Goal: Task Accomplishment & Management: Complete application form

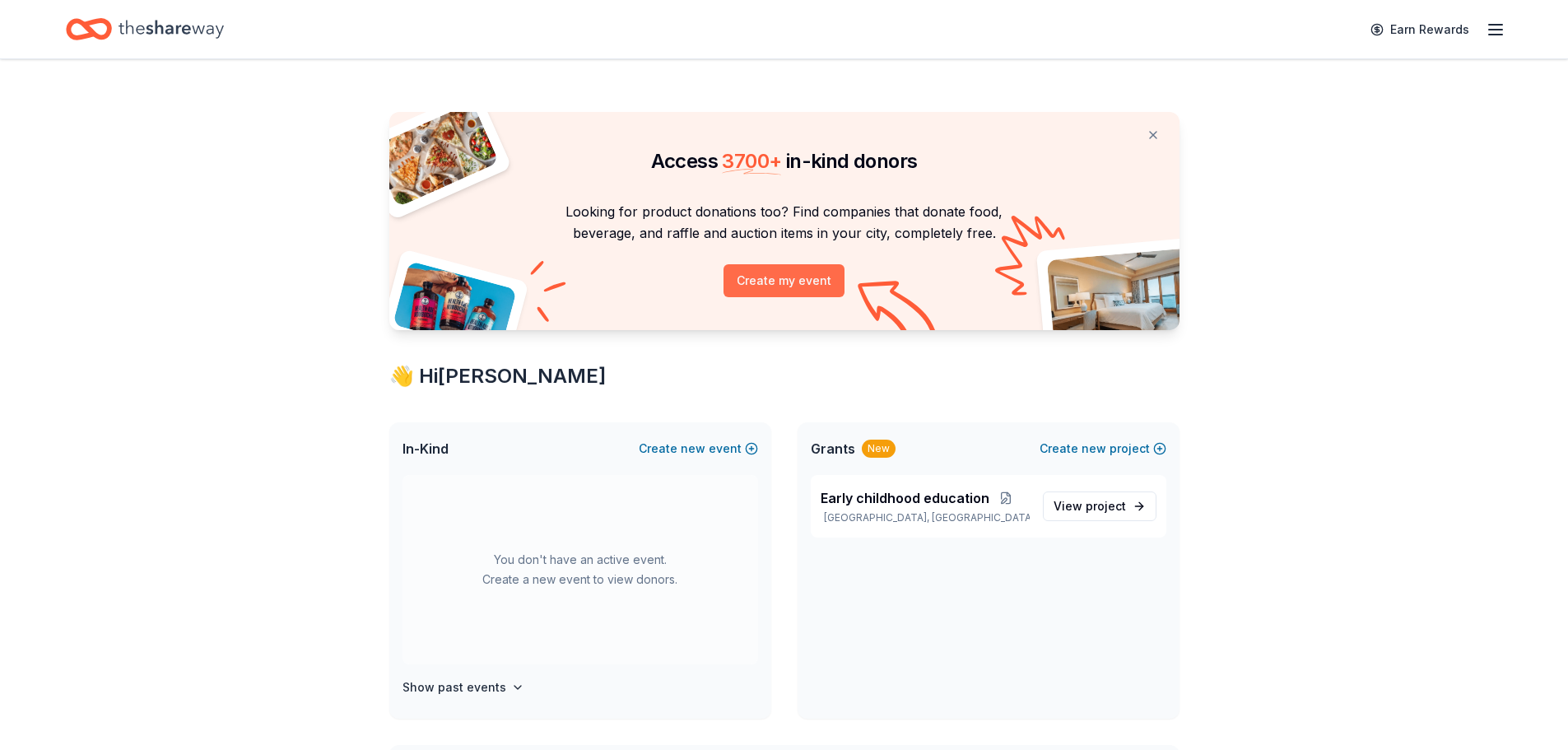
click at [748, 278] on button "Create my event" at bounding box center [784, 280] width 121 height 33
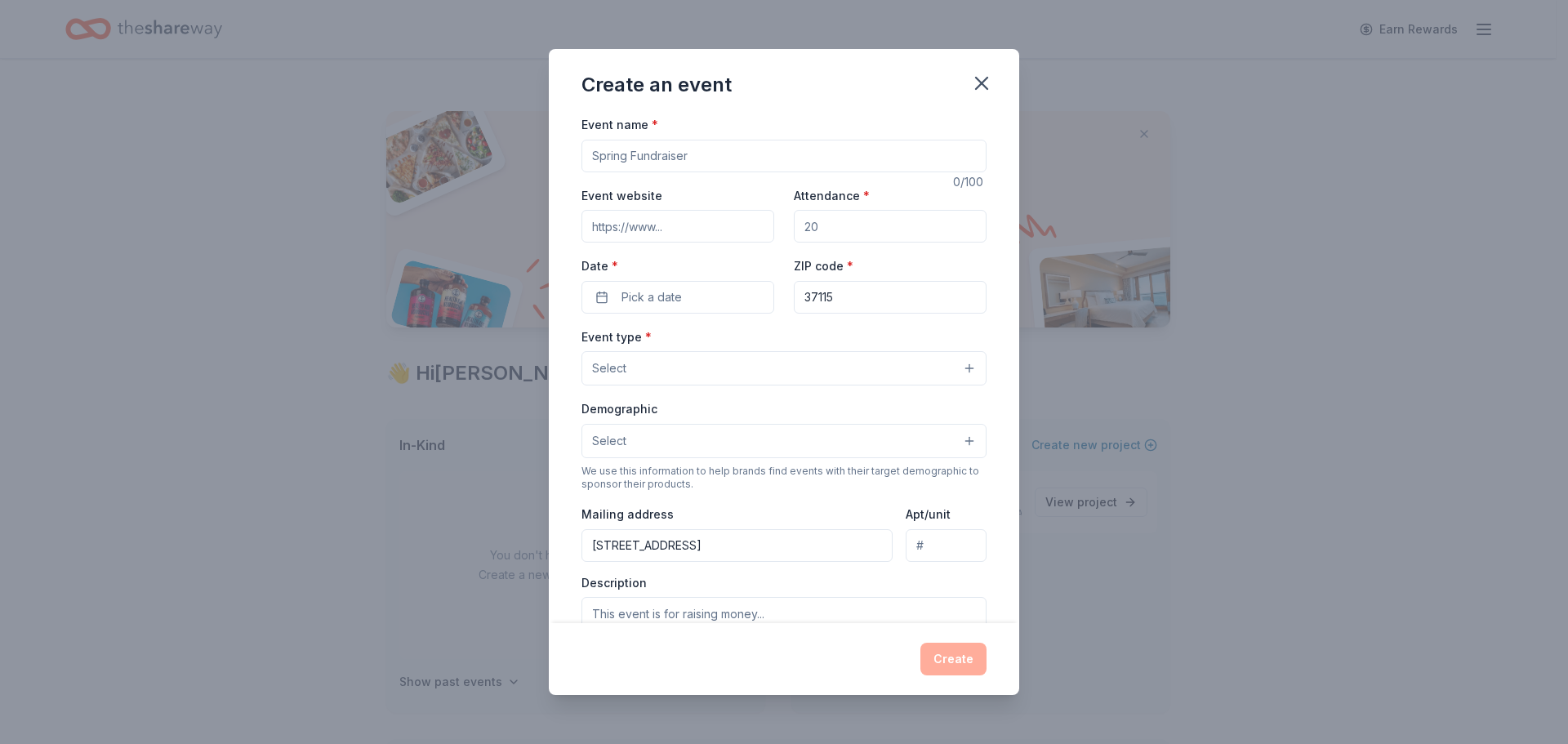
click at [727, 152] on input "Event name *" at bounding box center [784, 155] width 405 height 32
drag, startPoint x: 724, startPoint y: 154, endPoint x: 570, endPoint y: 158, distance: 154.1
click at [570, 158] on div "Event name * 0 /100 Event website Attendance * Date * Pick a date ZIP code * 37…" at bounding box center [784, 369] width 471 height 509
type input "F"
type input "60th Anniversary Celebration"
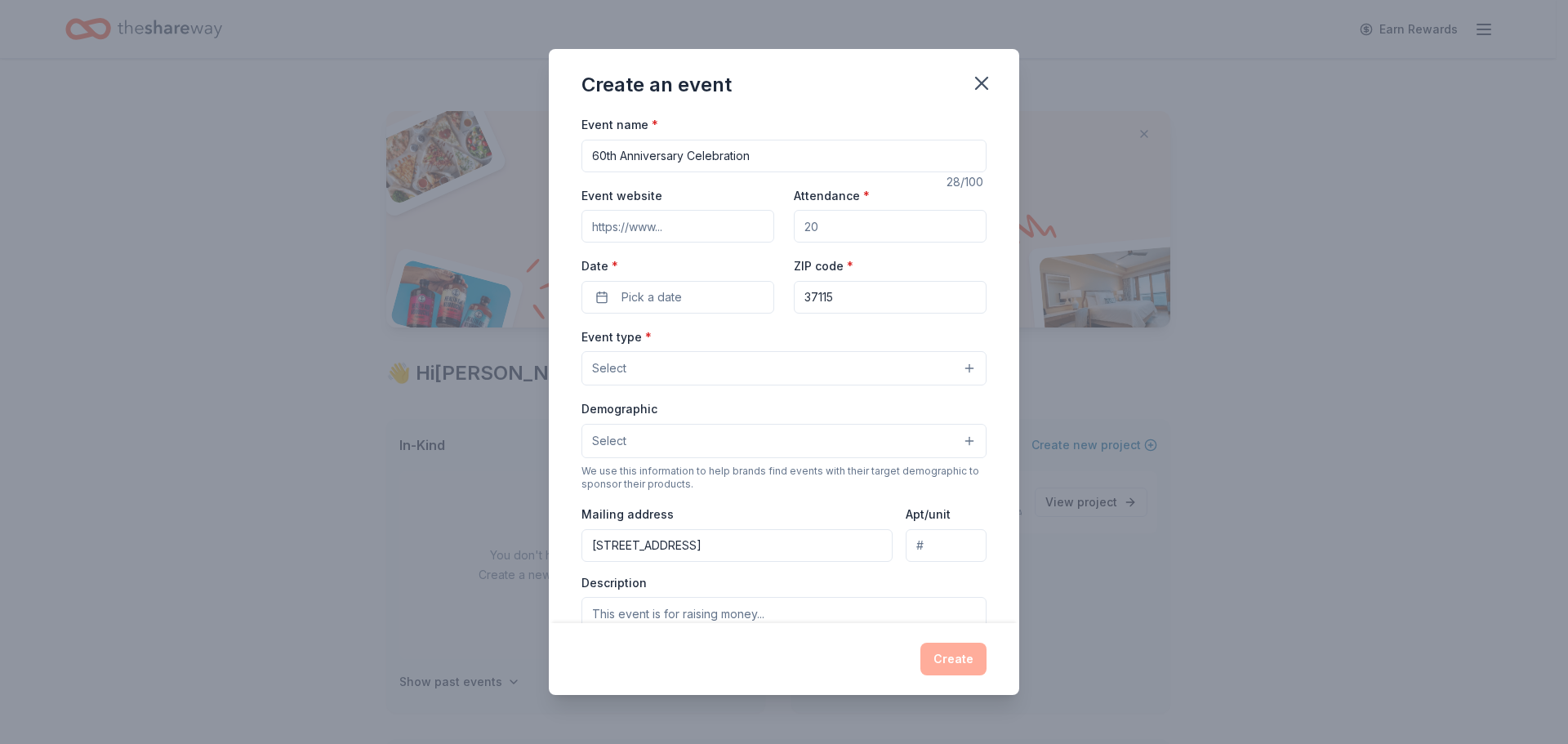
drag, startPoint x: 821, startPoint y: 229, endPoint x: 811, endPoint y: 226, distance: 10.4
click at [811, 226] on input "Attendance *" at bounding box center [890, 225] width 193 height 32
type input "100"
click at [728, 296] on button "Pick a date" at bounding box center [678, 297] width 193 height 32
click at [769, 343] on button "Go to next month" at bounding box center [762, 341] width 23 height 23
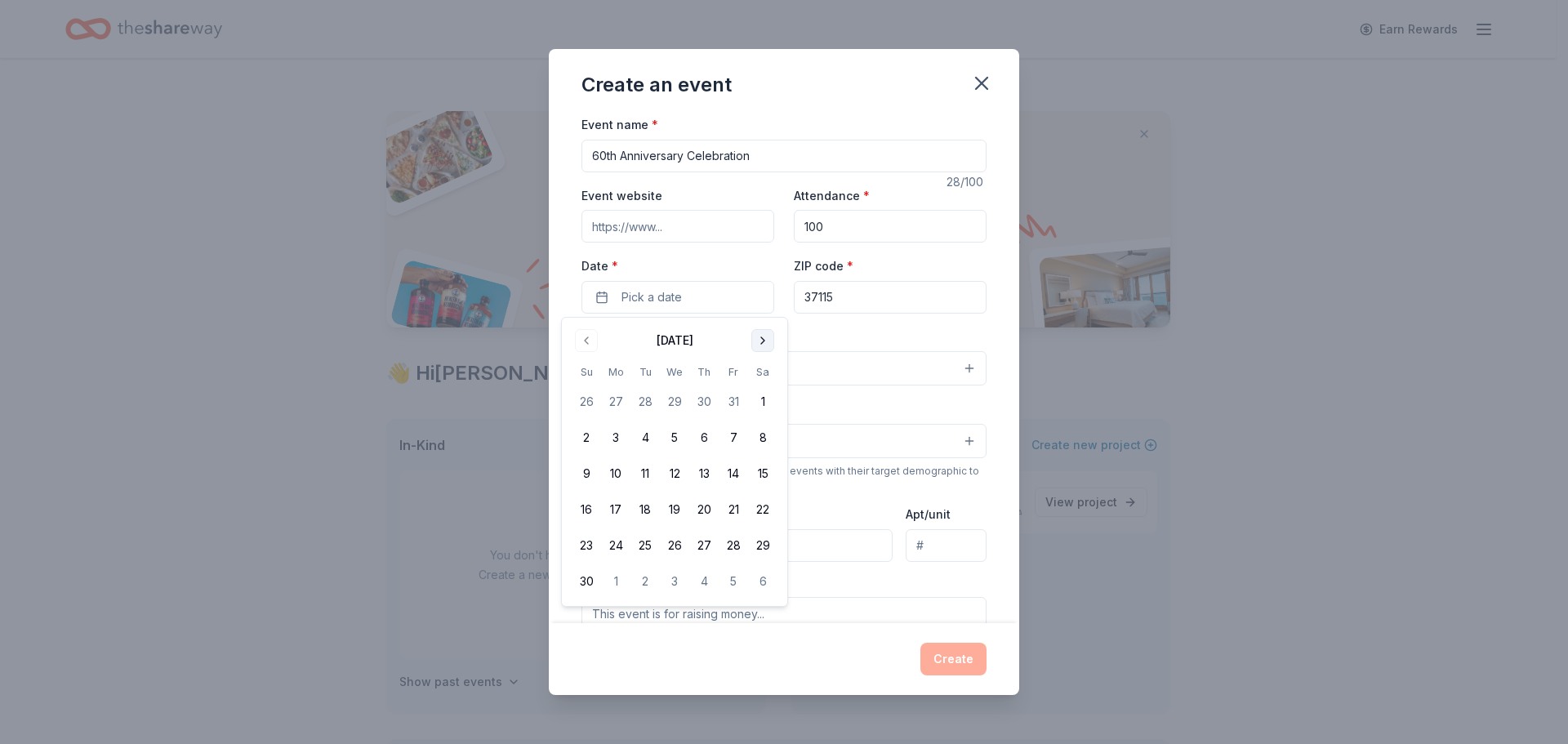
click at [769, 343] on button "Go to next month" at bounding box center [762, 341] width 23 height 23
click at [769, 344] on button "Go to next month" at bounding box center [762, 341] width 23 height 23
click at [762, 542] on button "31" at bounding box center [762, 544] width 29 height 29
click at [1152, 315] on div "Create an event Event name * 60th Anniversary Celebration 28 /100 Event website…" at bounding box center [784, 372] width 1568 height 744
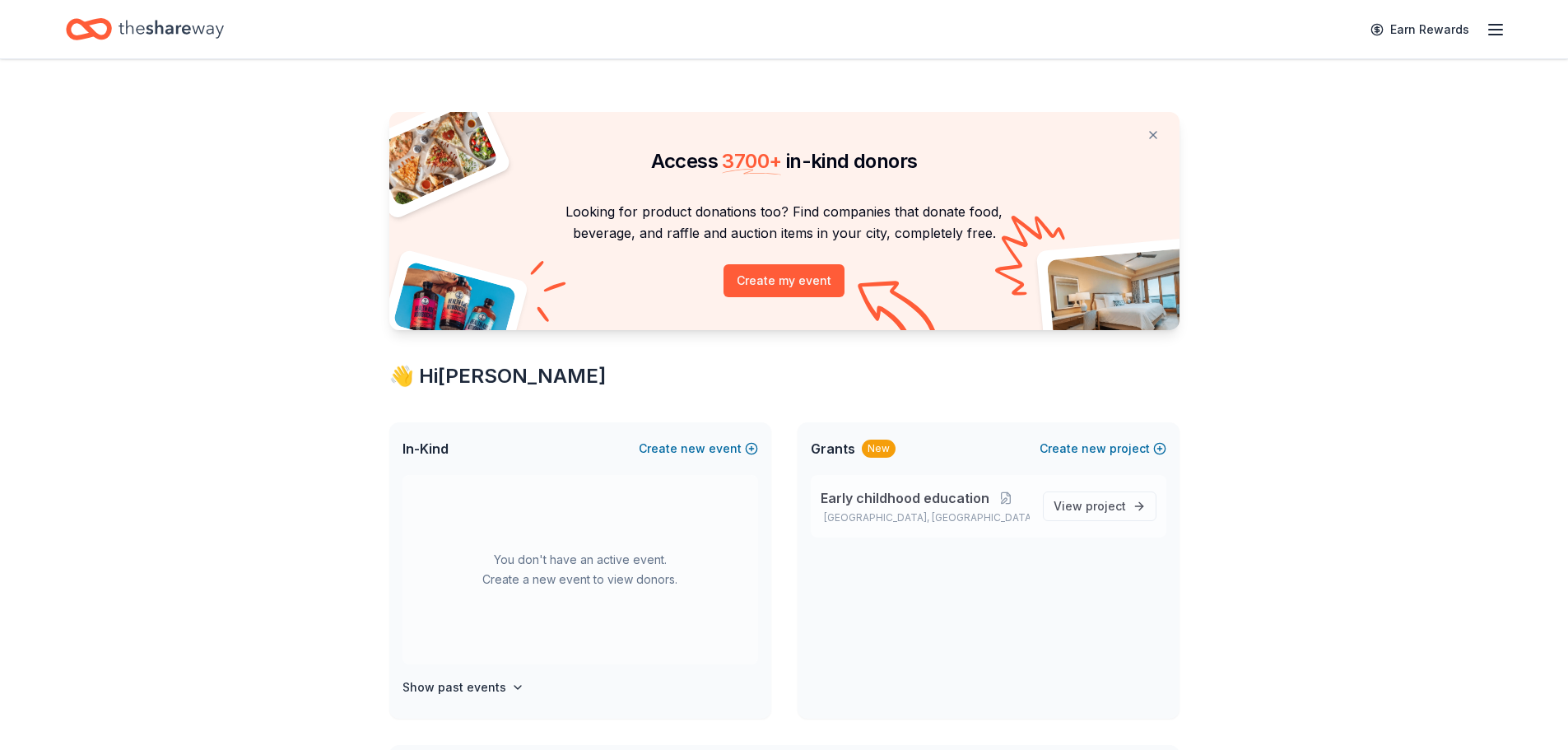
click at [898, 501] on span "Early childhood education" at bounding box center [905, 498] width 169 height 20
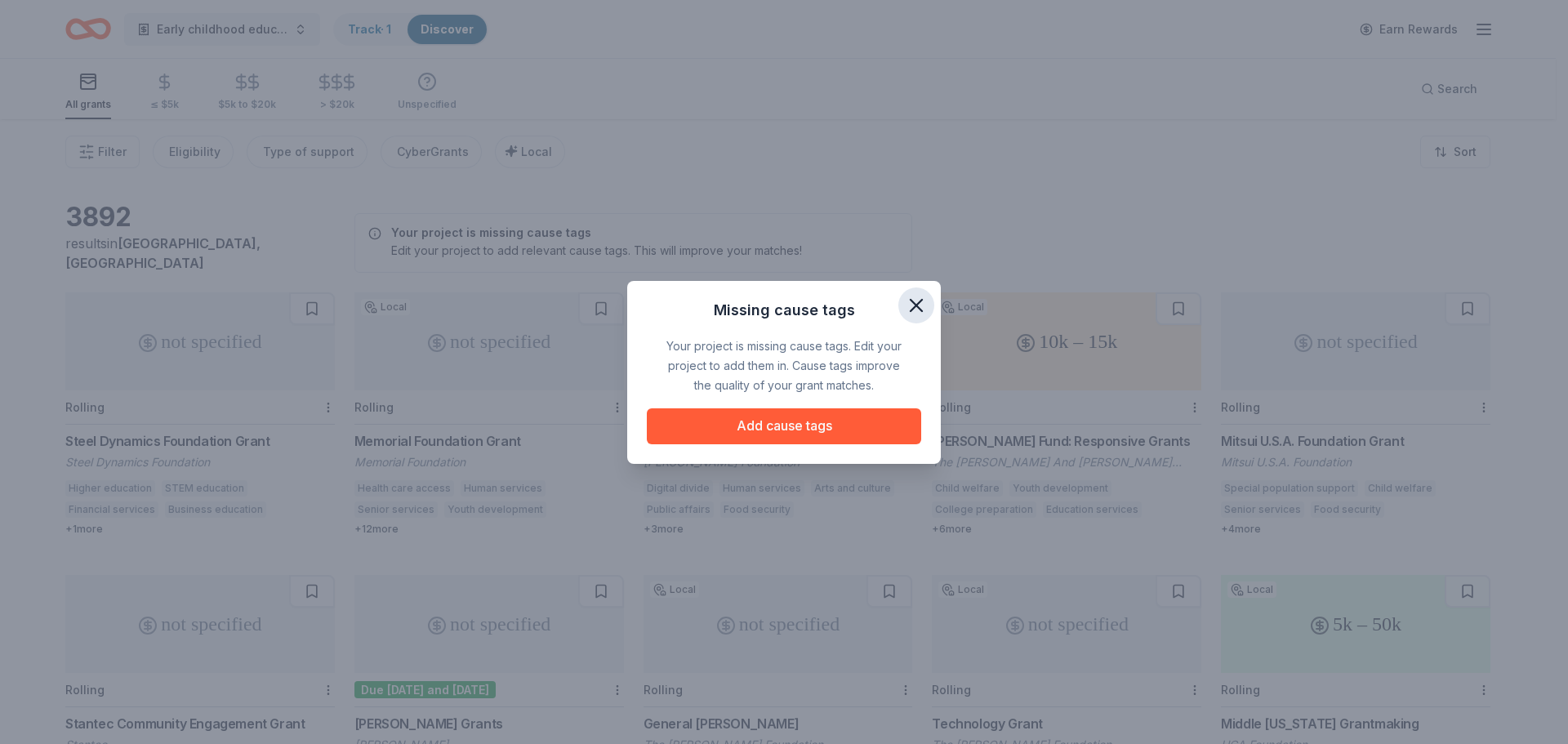
click at [912, 302] on icon "button" at bounding box center [917, 306] width 23 height 23
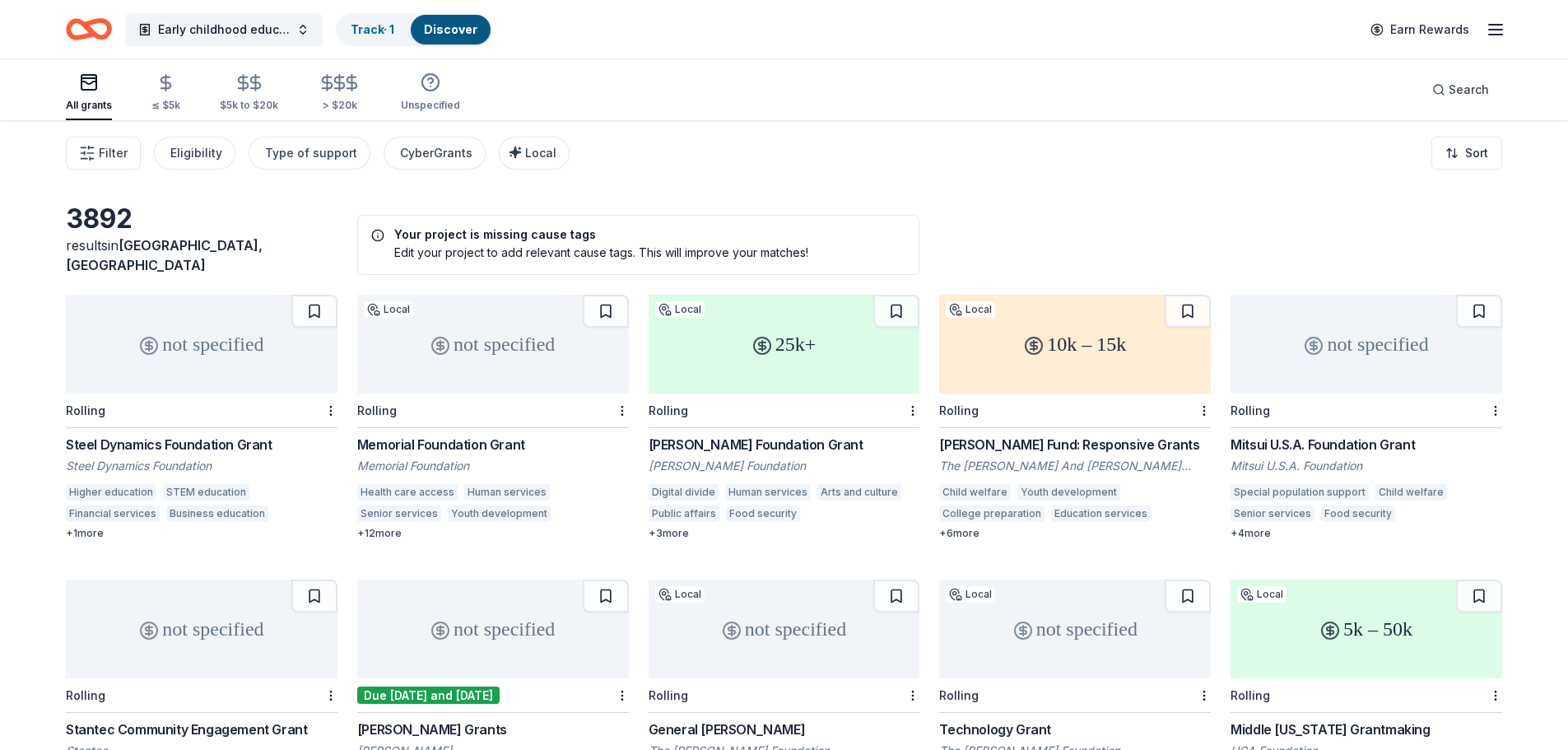
click at [749, 441] on div "Frist Foundation Grant" at bounding box center [784, 444] width 271 height 20
click at [1073, 434] on div "Maddox Fund: Responsive Grants" at bounding box center [1074, 444] width 271 height 20
click at [1300, 352] on div "not specified" at bounding box center [1366, 344] width 271 height 99
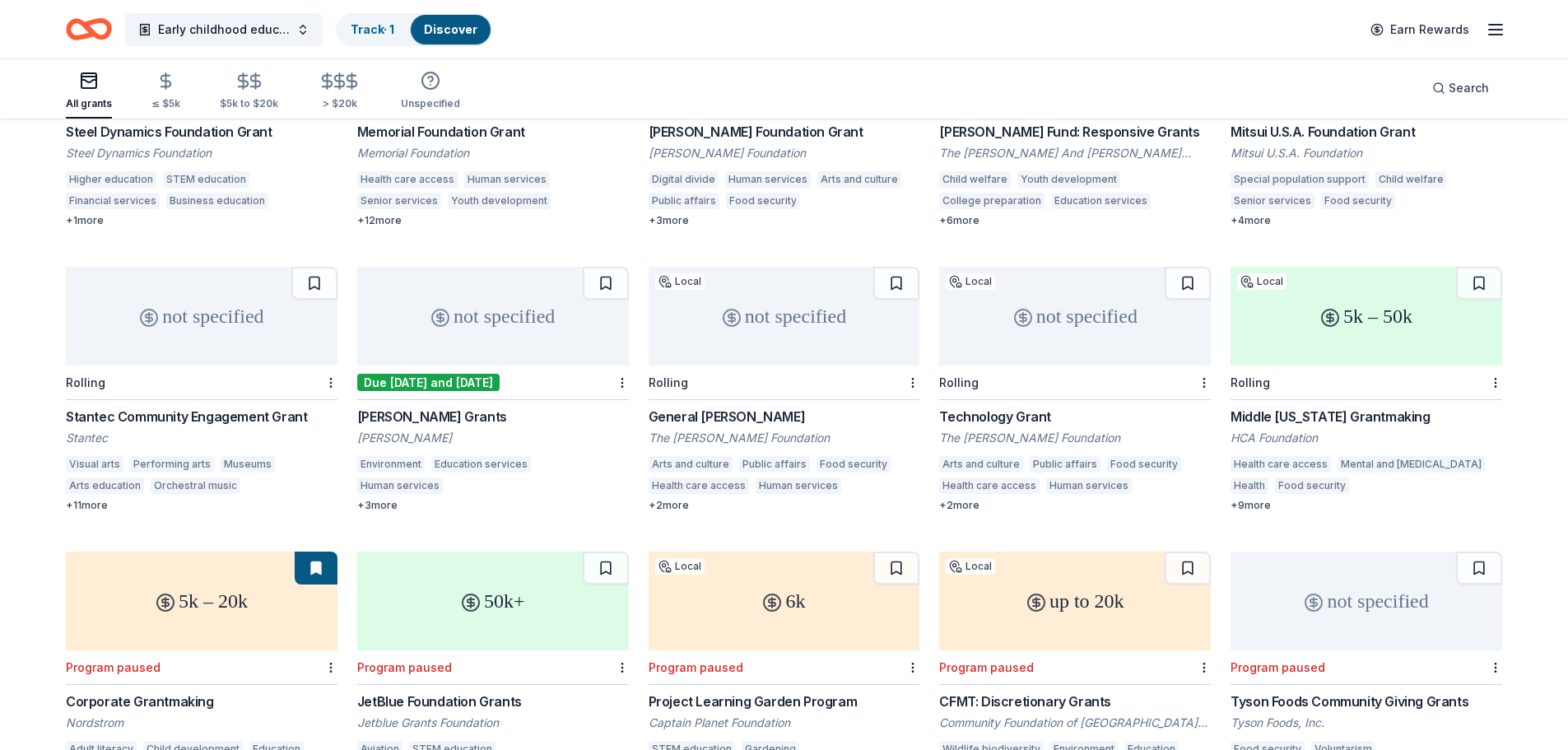
scroll to position [285, 0]
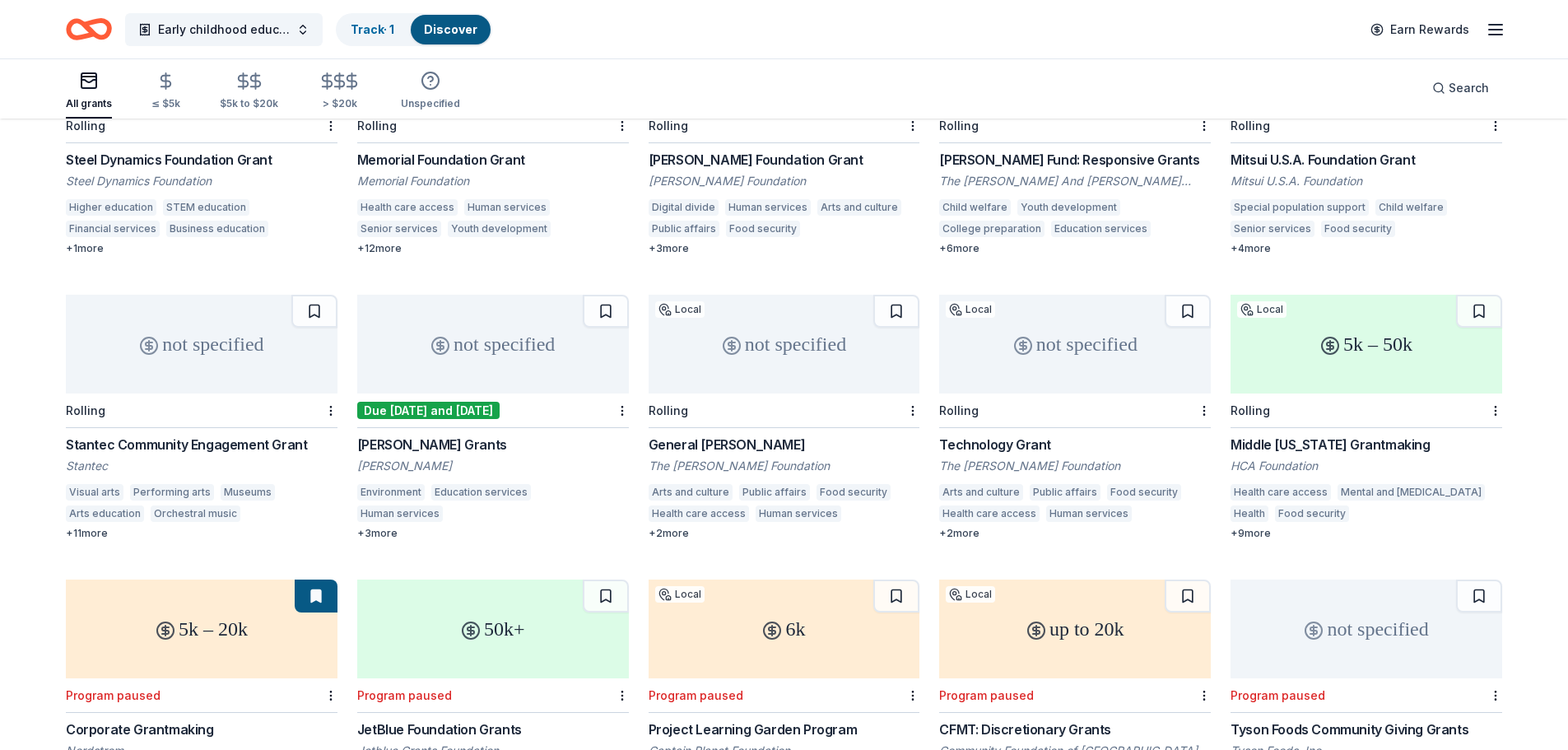
click at [468, 374] on div "not specified" at bounding box center [493, 344] width 271 height 99
click at [677, 434] on div "General Grant" at bounding box center [784, 444] width 271 height 20
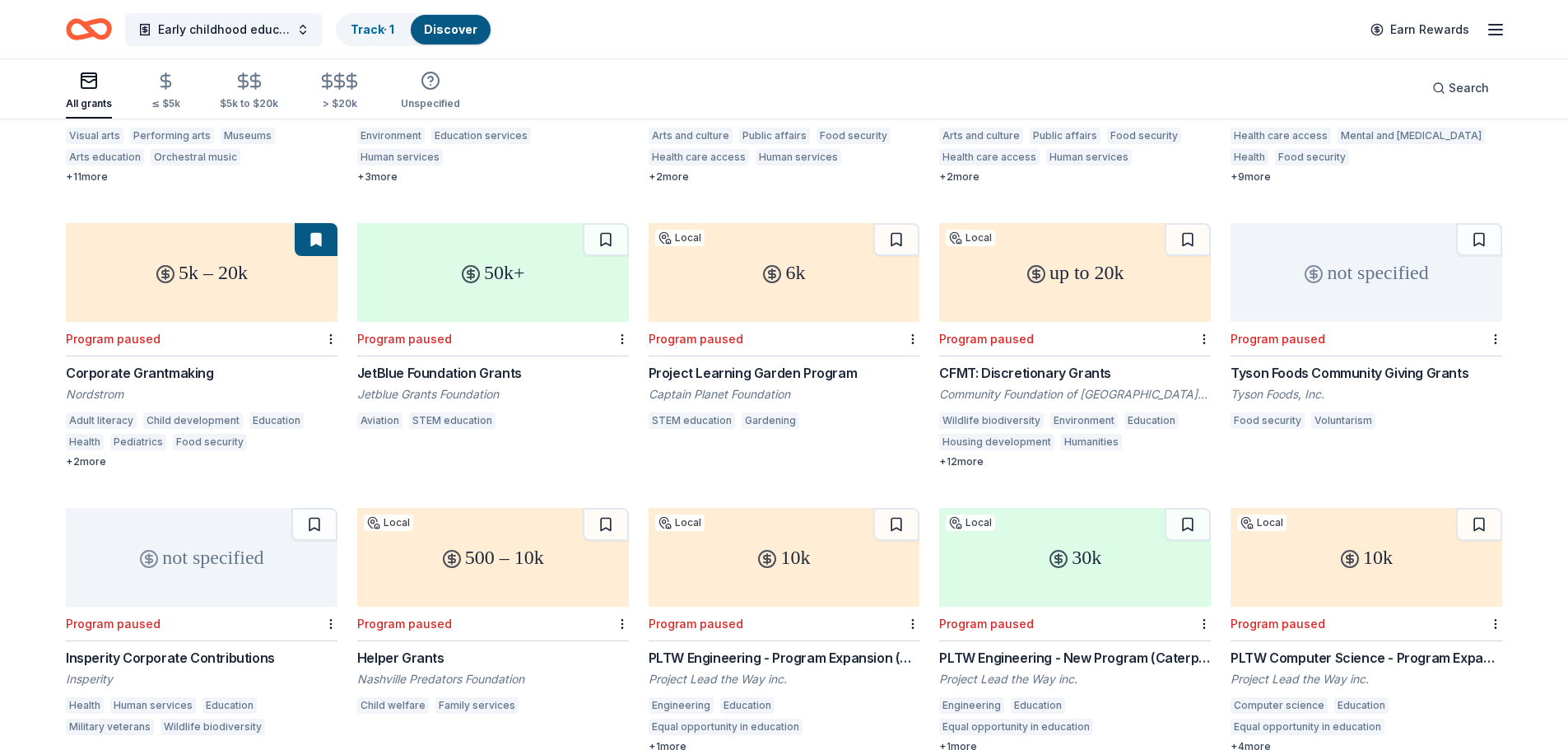
scroll to position [660, 0]
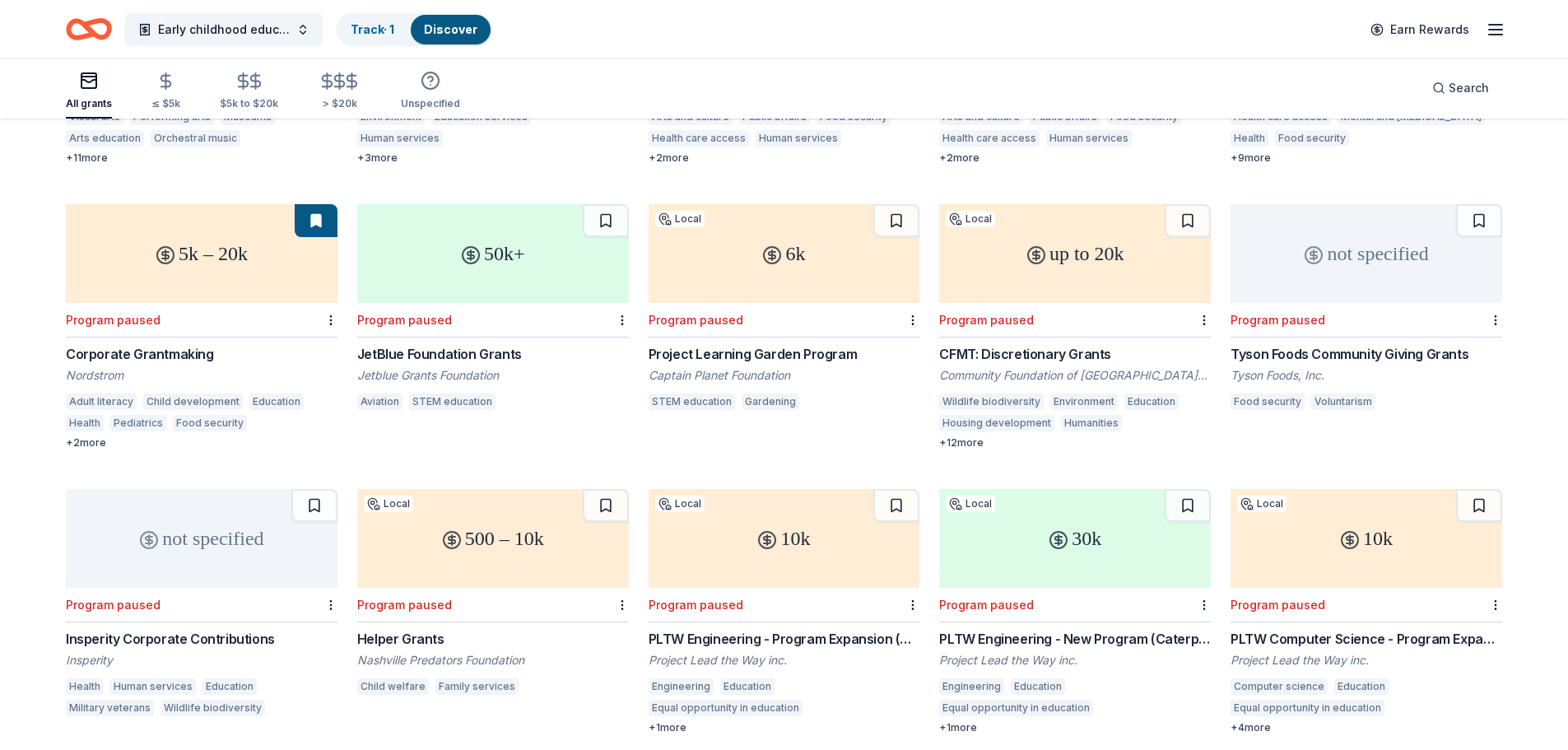
click at [1300, 344] on div "Tyson Foods Community Giving Grants" at bounding box center [1366, 354] width 271 height 20
click at [244, 629] on div "Insperity Corporate Contributions" at bounding box center [201, 639] width 271 height 20
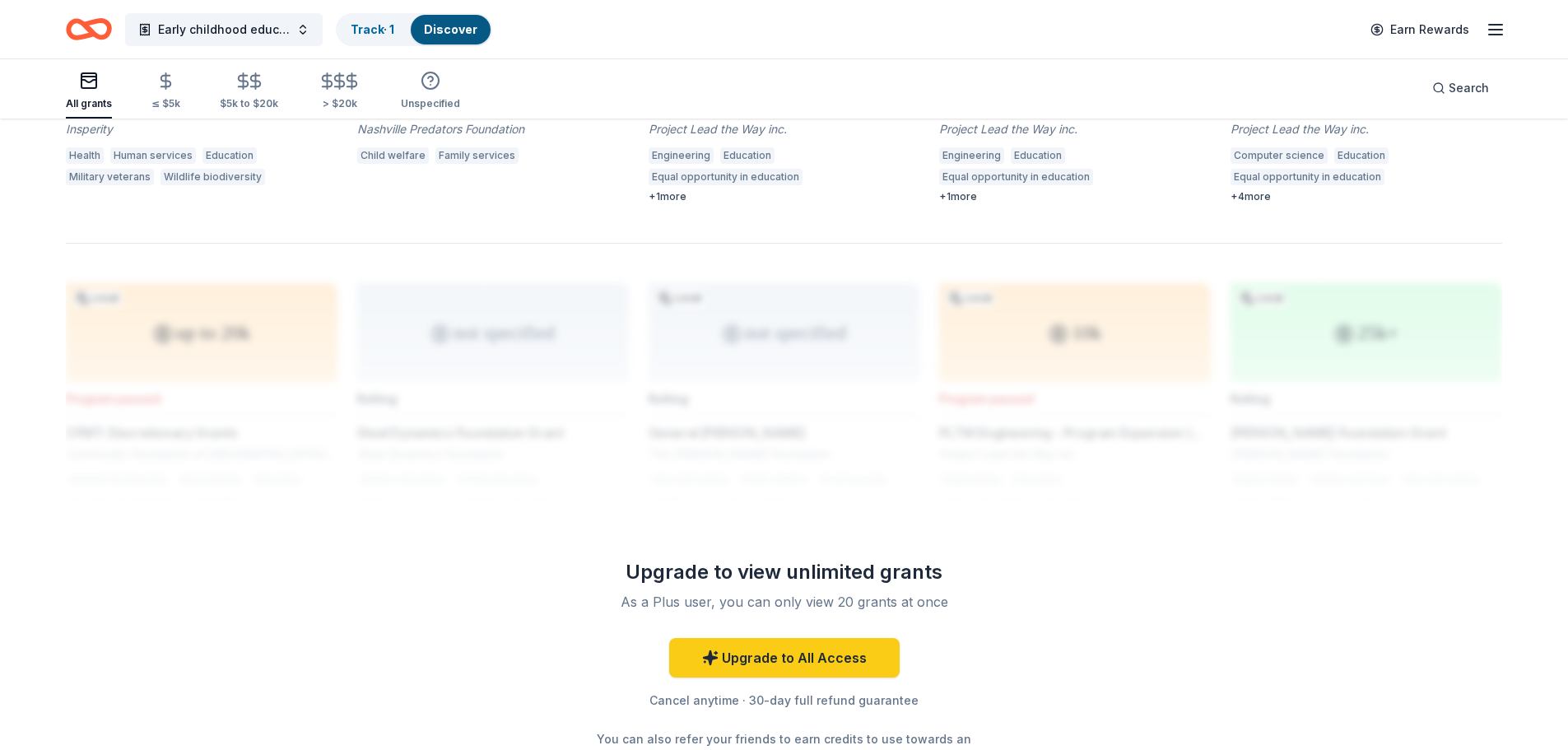
scroll to position [931, 0]
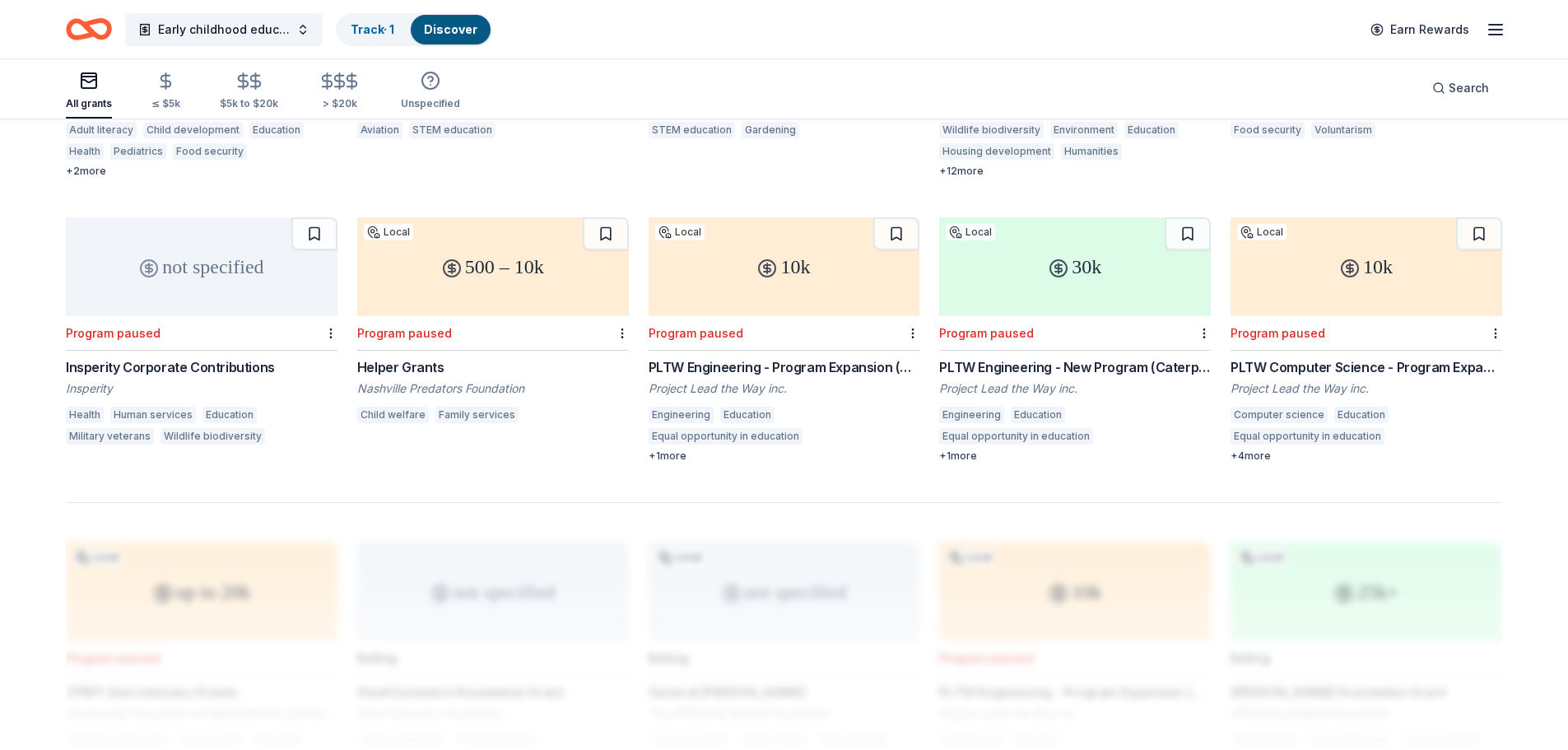
click at [1300, 357] on div "PLTW Computer Science - Program Expansion (Caterpillar Foundation)" at bounding box center [1366, 367] width 271 height 20
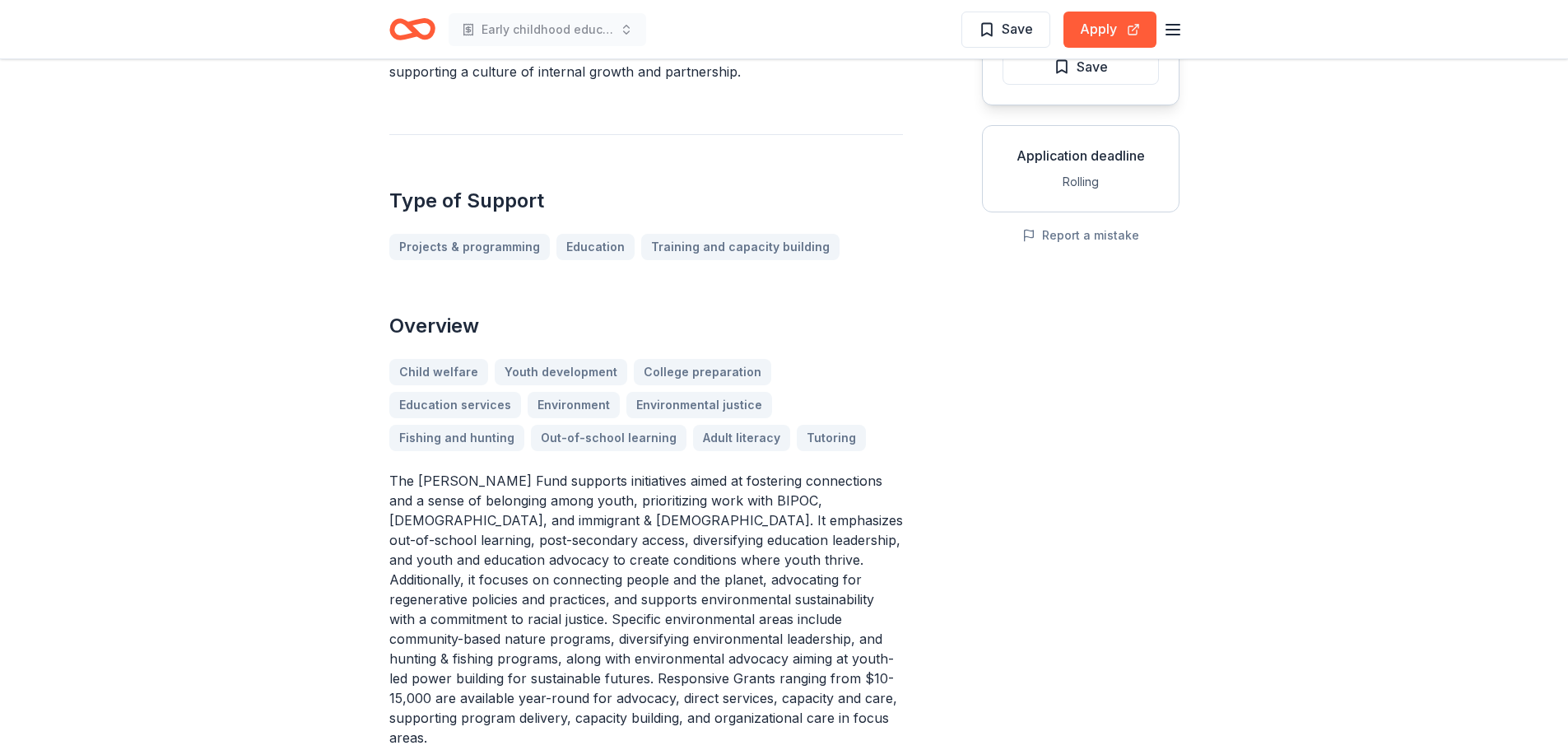
scroll to position [114, 0]
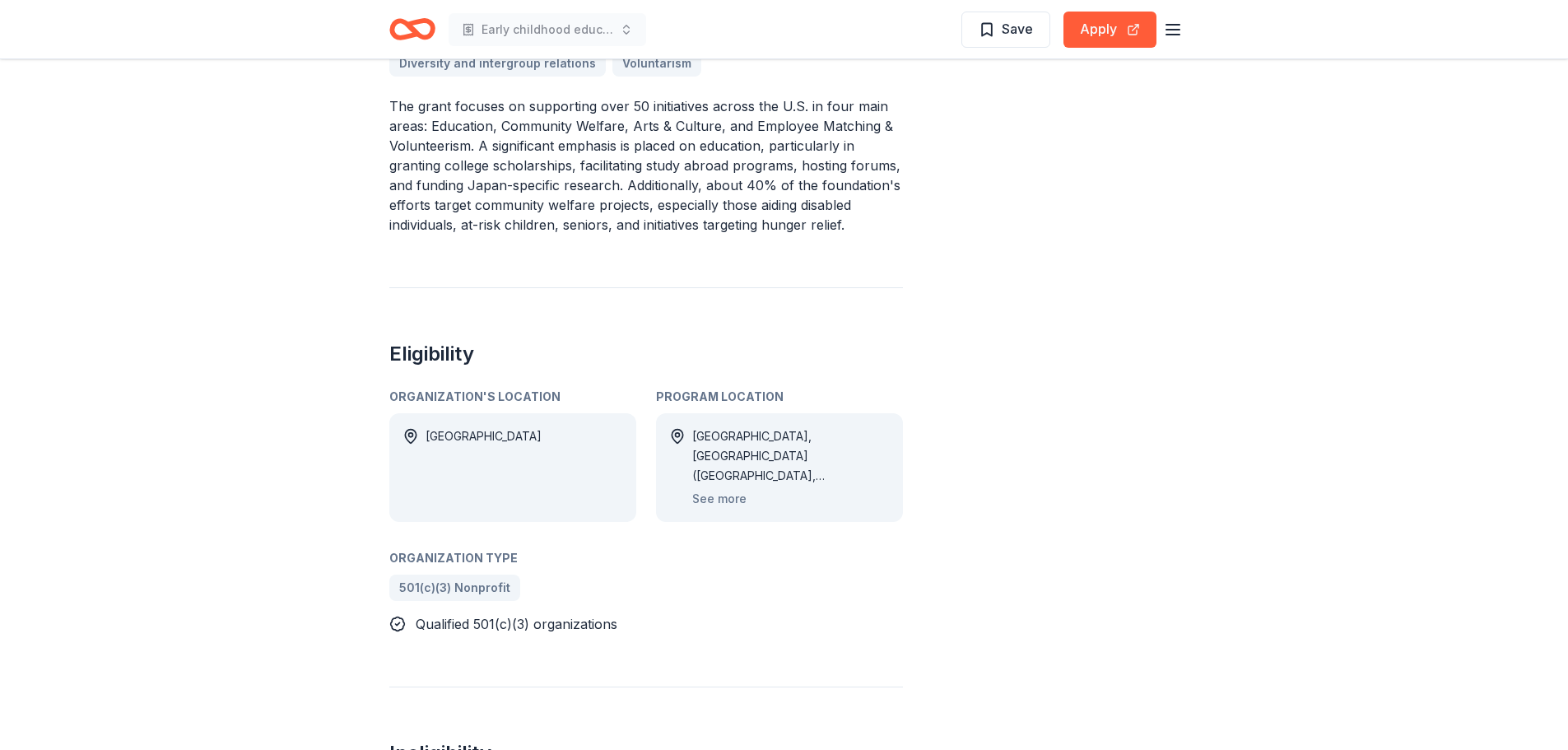
scroll to position [583, 0]
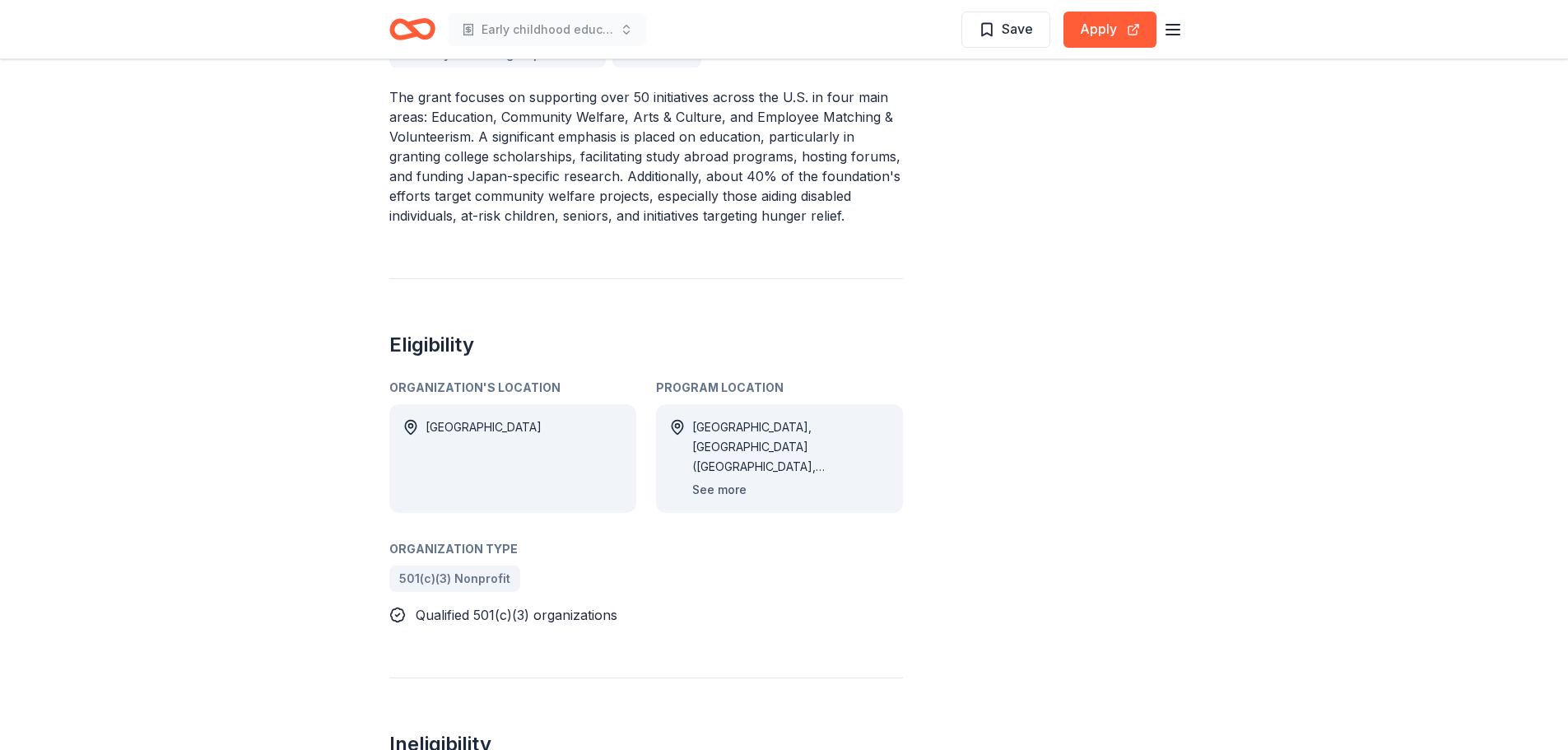
click at [704, 490] on button "See more" at bounding box center [719, 489] width 54 height 20
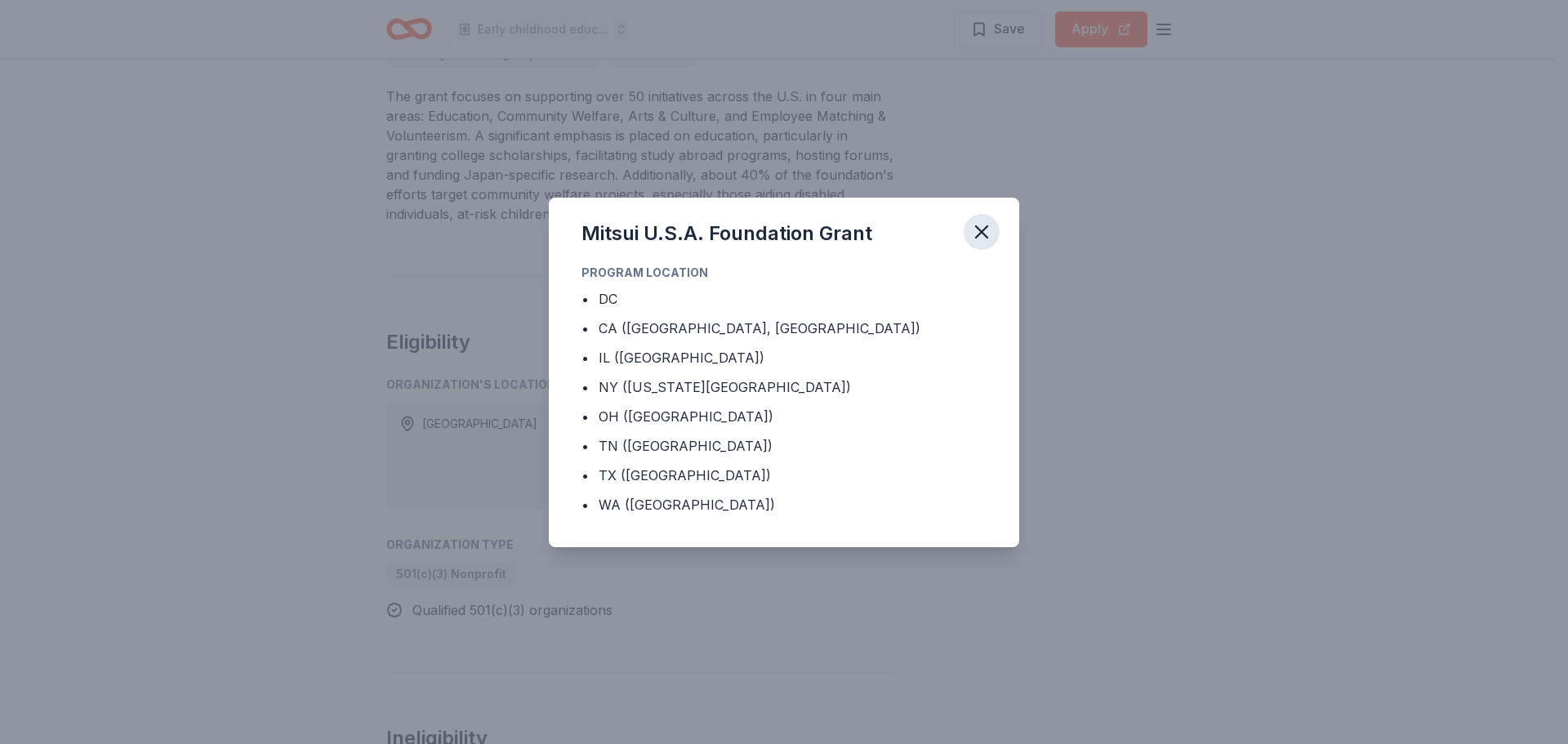
click at [985, 235] on icon "button" at bounding box center [981, 232] width 12 height 12
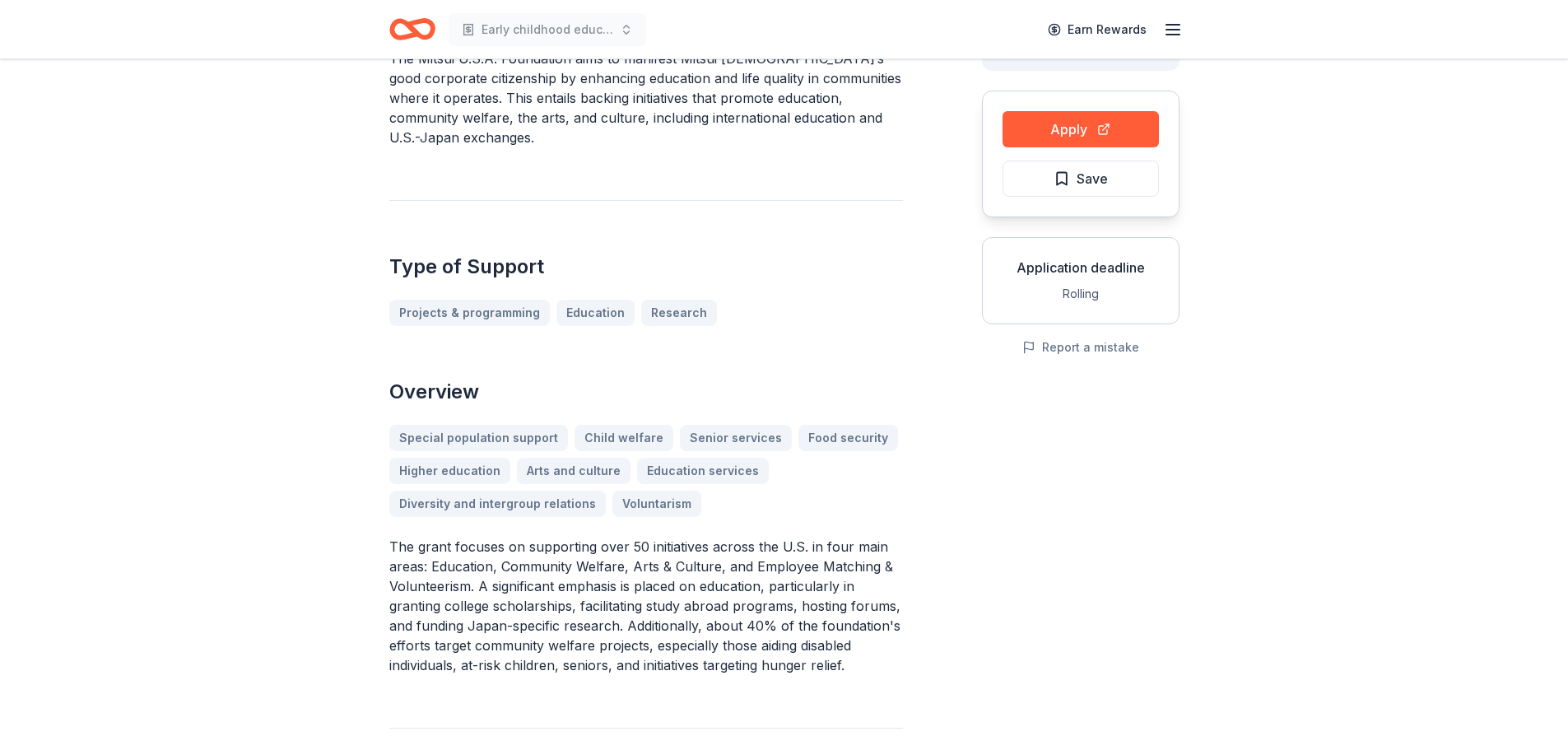
scroll to position [0, 0]
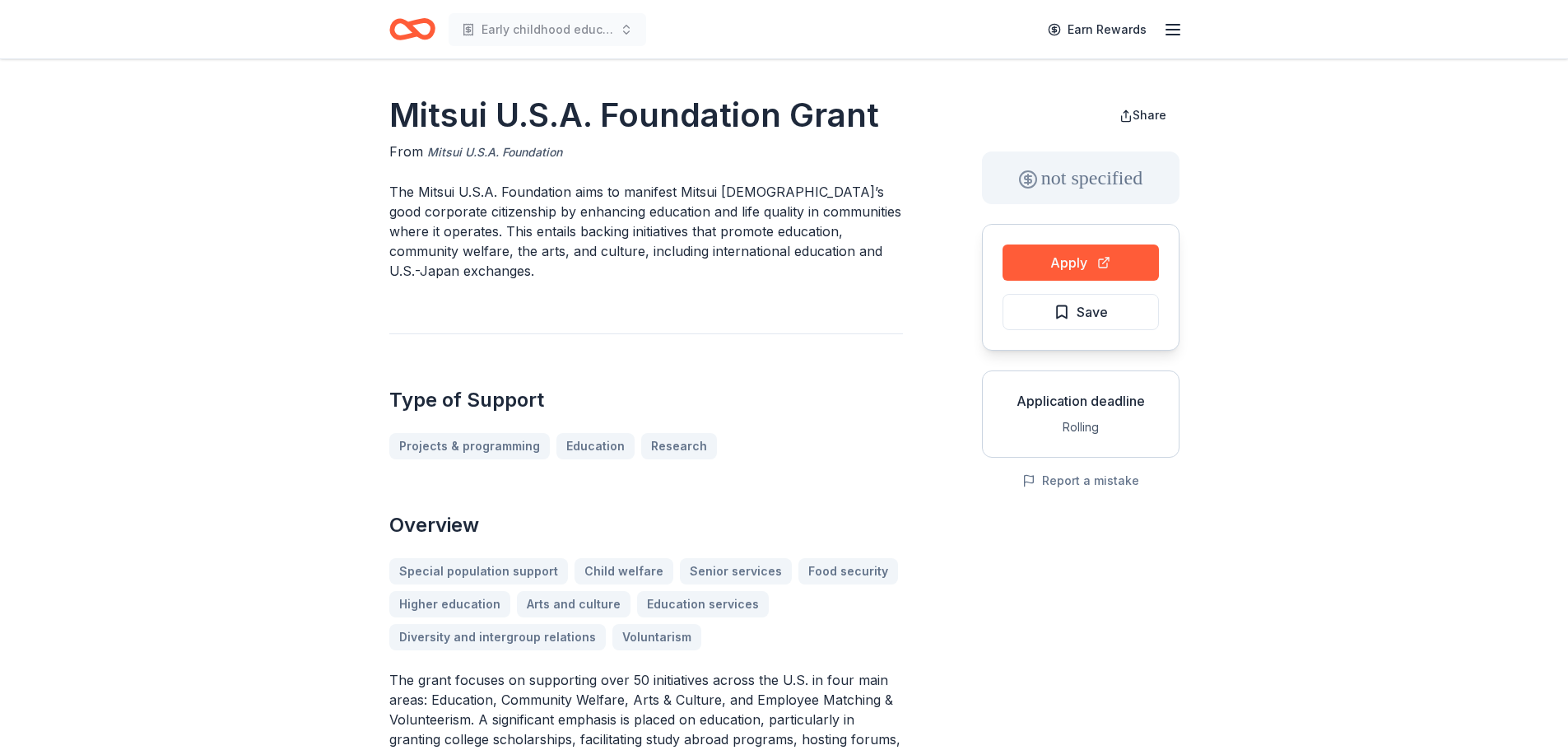
click at [502, 155] on link "Mitsui U.S.A. Foundation" at bounding box center [495, 152] width 135 height 20
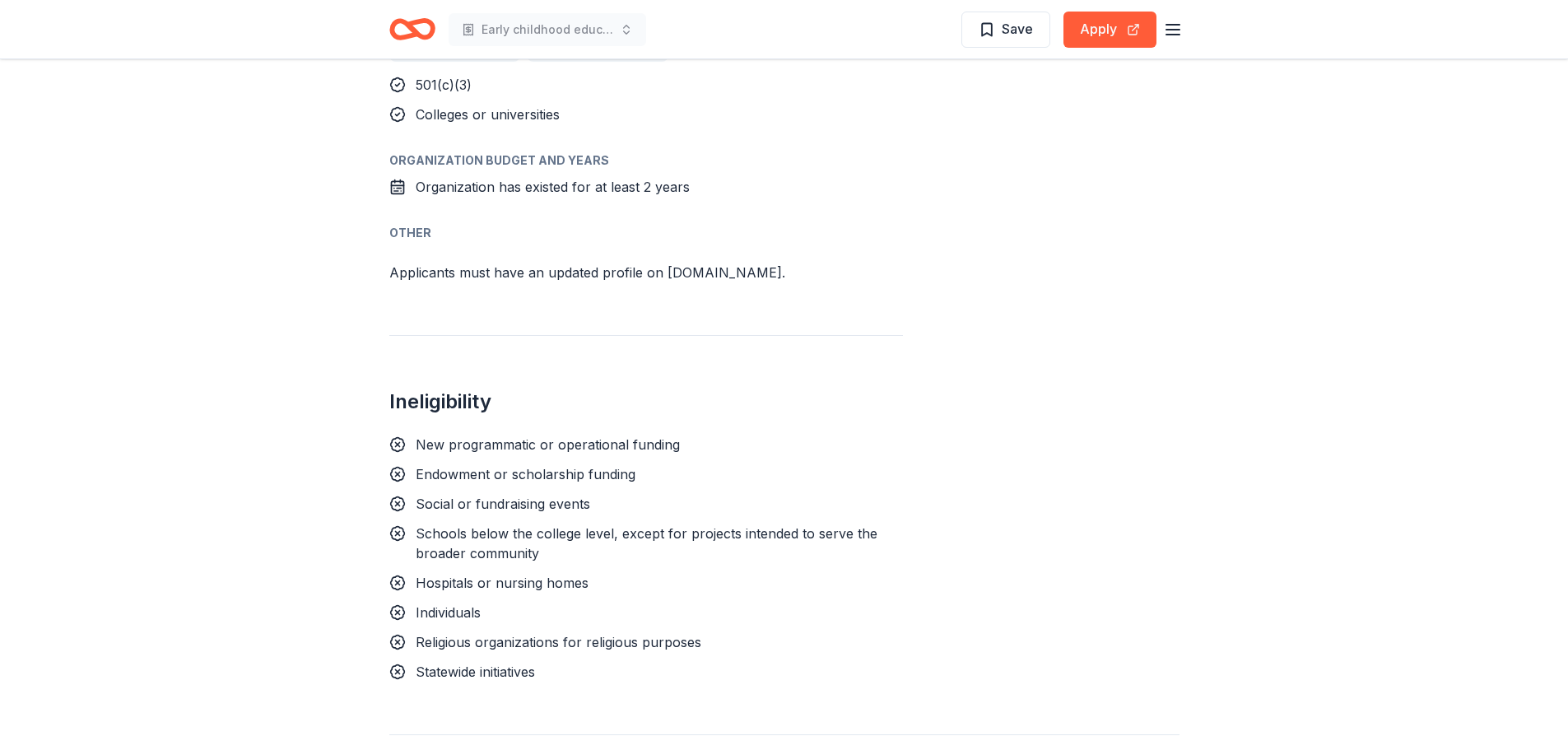
scroll to position [1132, 0]
